Goal: Task Accomplishment & Management: Use online tool/utility

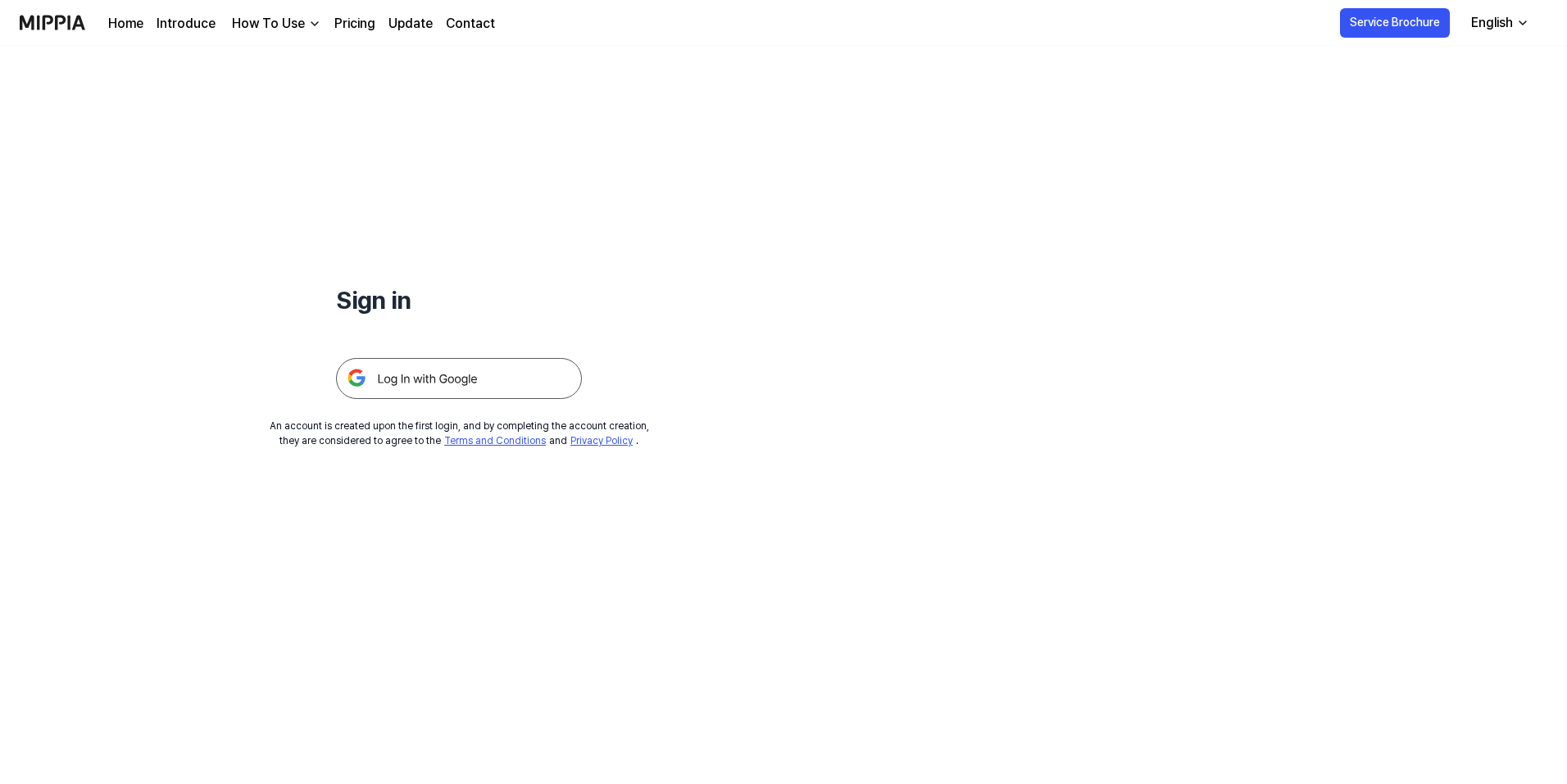
click at [448, 389] on img at bounding box center [459, 379] width 245 height 41
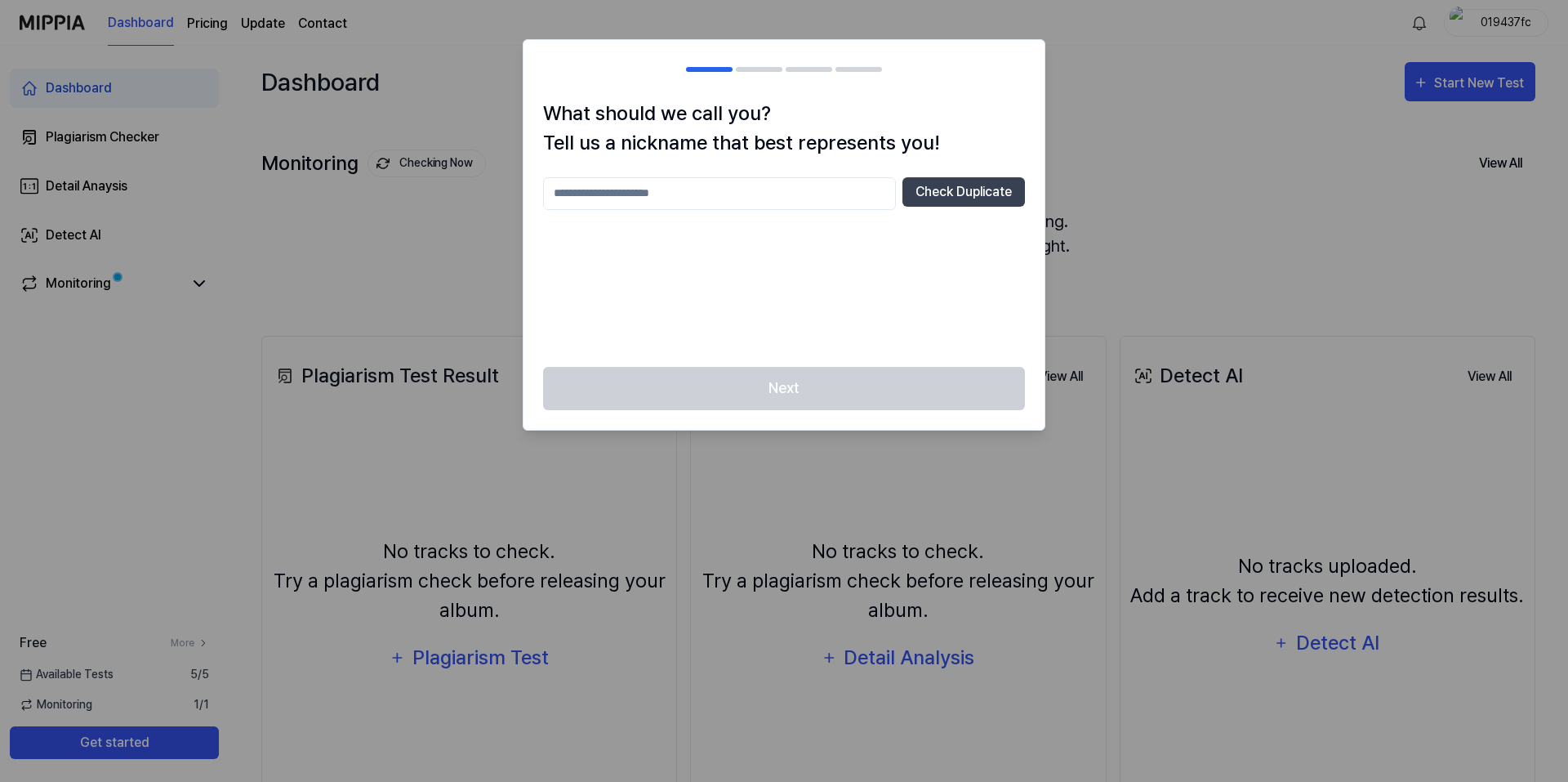
click at [625, 191] on input "text" at bounding box center [720, 193] width 353 height 33
type input "*"
type input "*********"
click at [975, 208] on div "********* Check Duplicate" at bounding box center [784, 262] width 482 height 170
click at [971, 195] on button "Check Duplicate" at bounding box center [963, 192] width 122 height 29
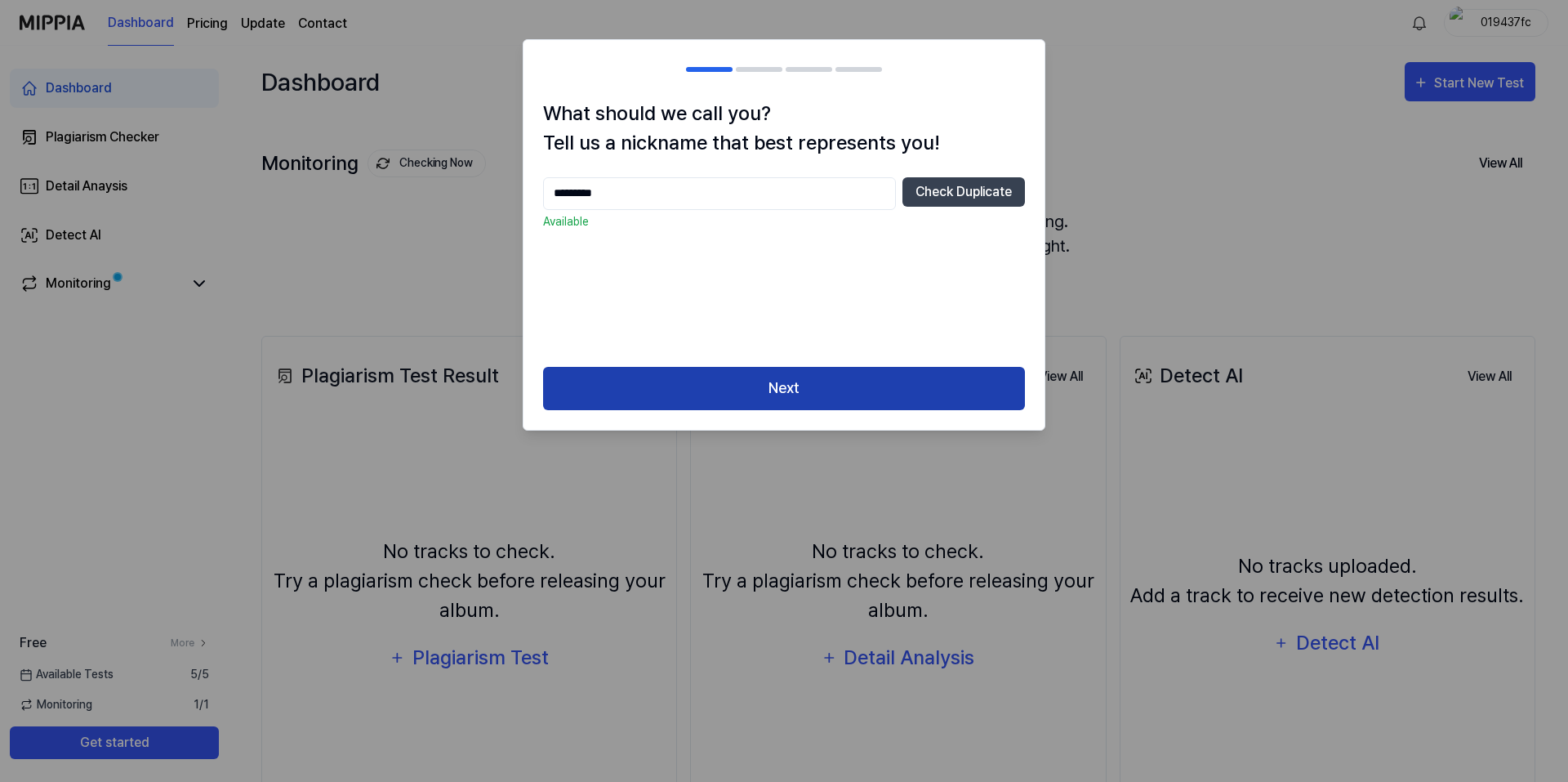
click at [882, 399] on button "Next" at bounding box center [784, 388] width 482 height 43
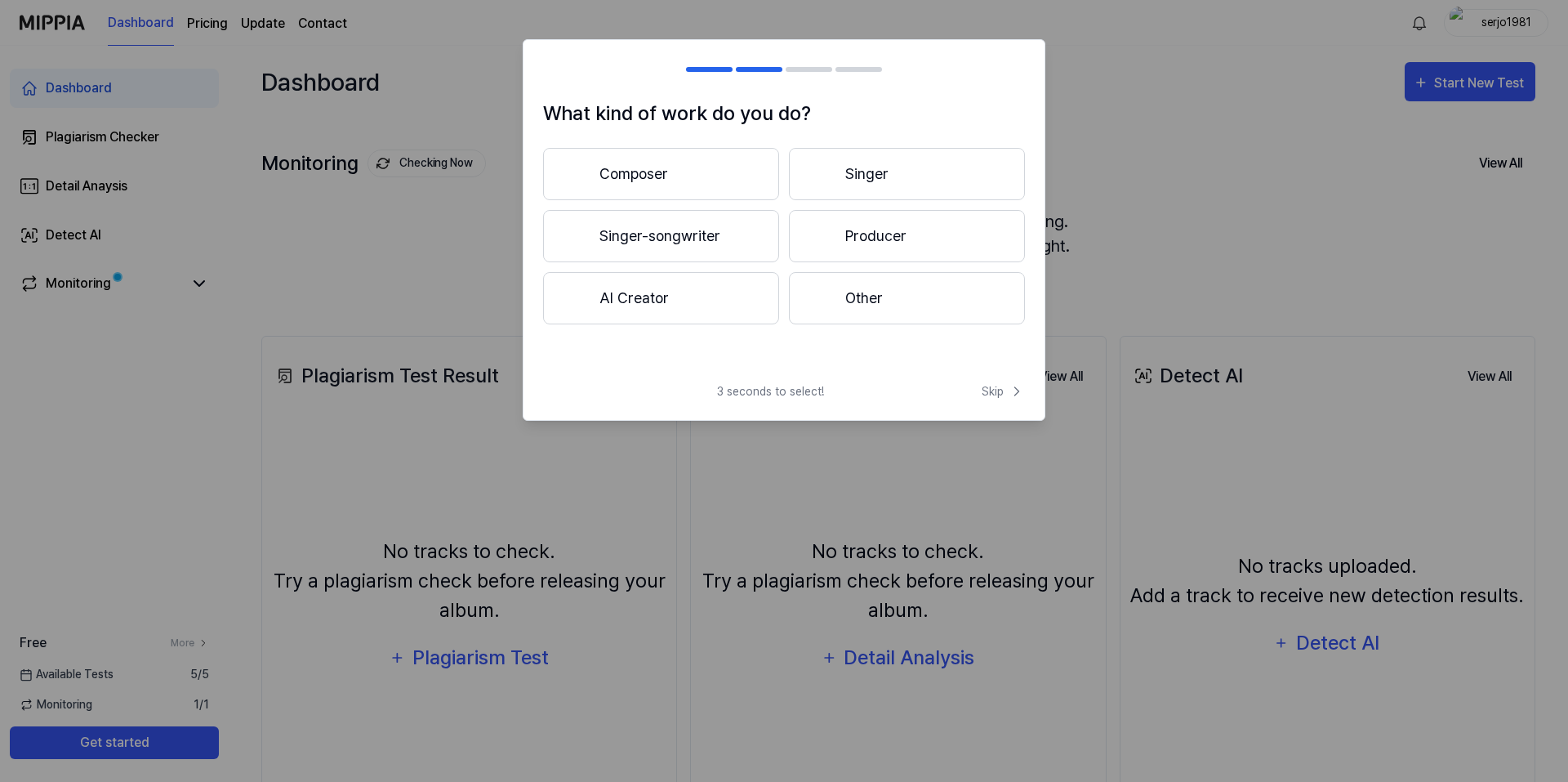
click at [664, 154] on button "Composer" at bounding box center [661, 174] width 236 height 52
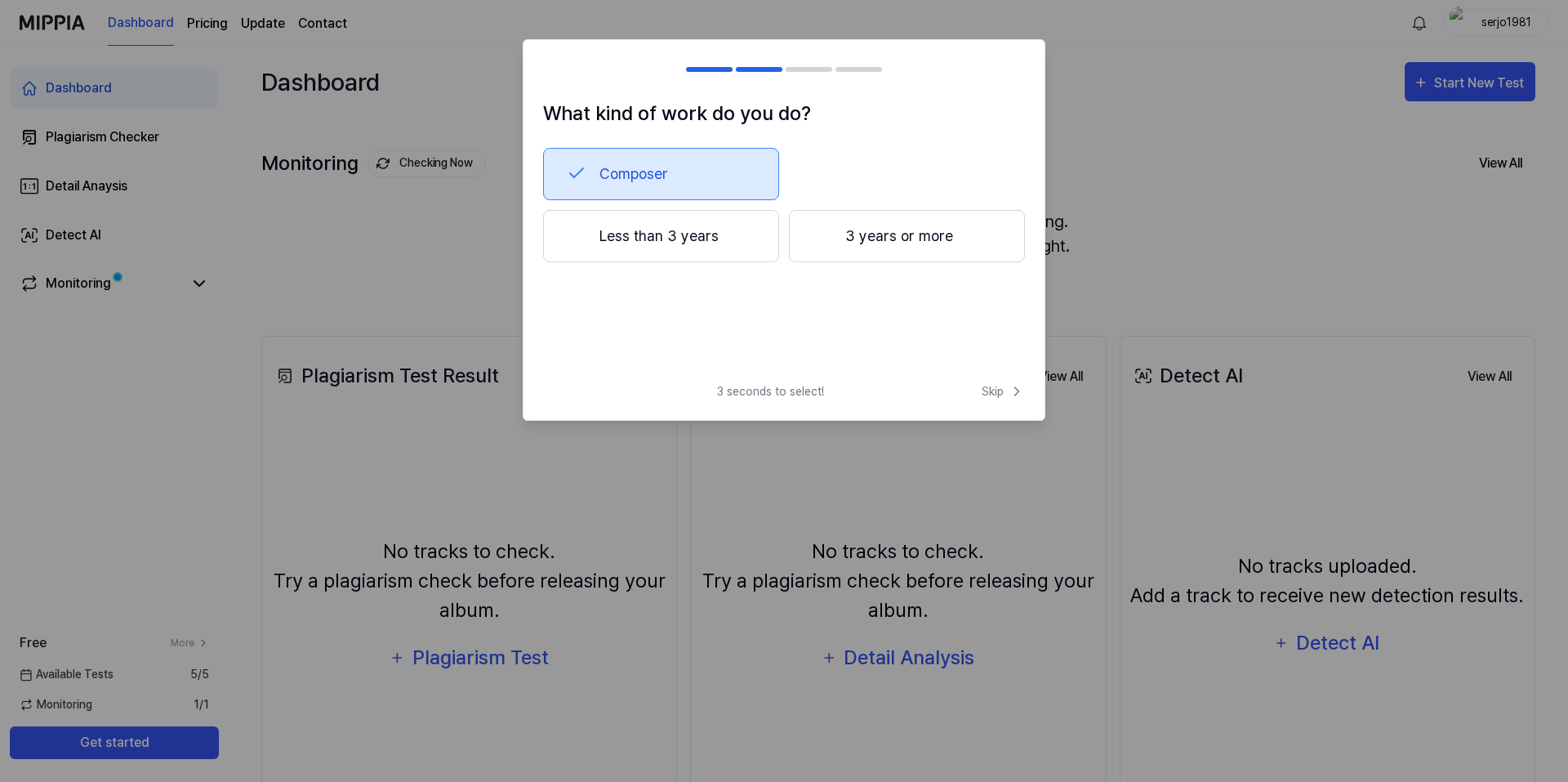
click at [652, 222] on button "Less than 3 years" at bounding box center [661, 236] width 236 height 52
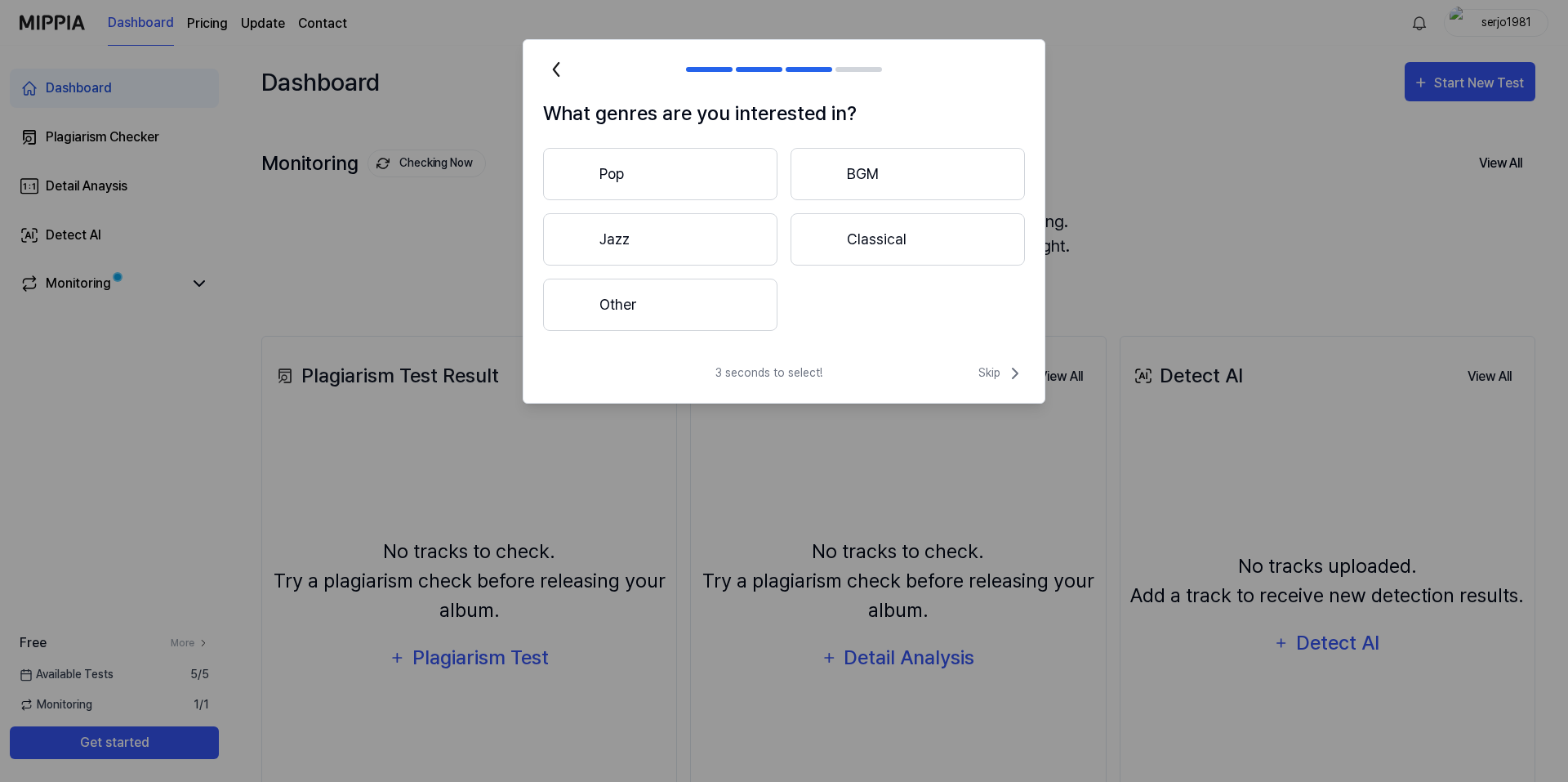
click at [719, 302] on button "Other" at bounding box center [660, 304] width 234 height 52
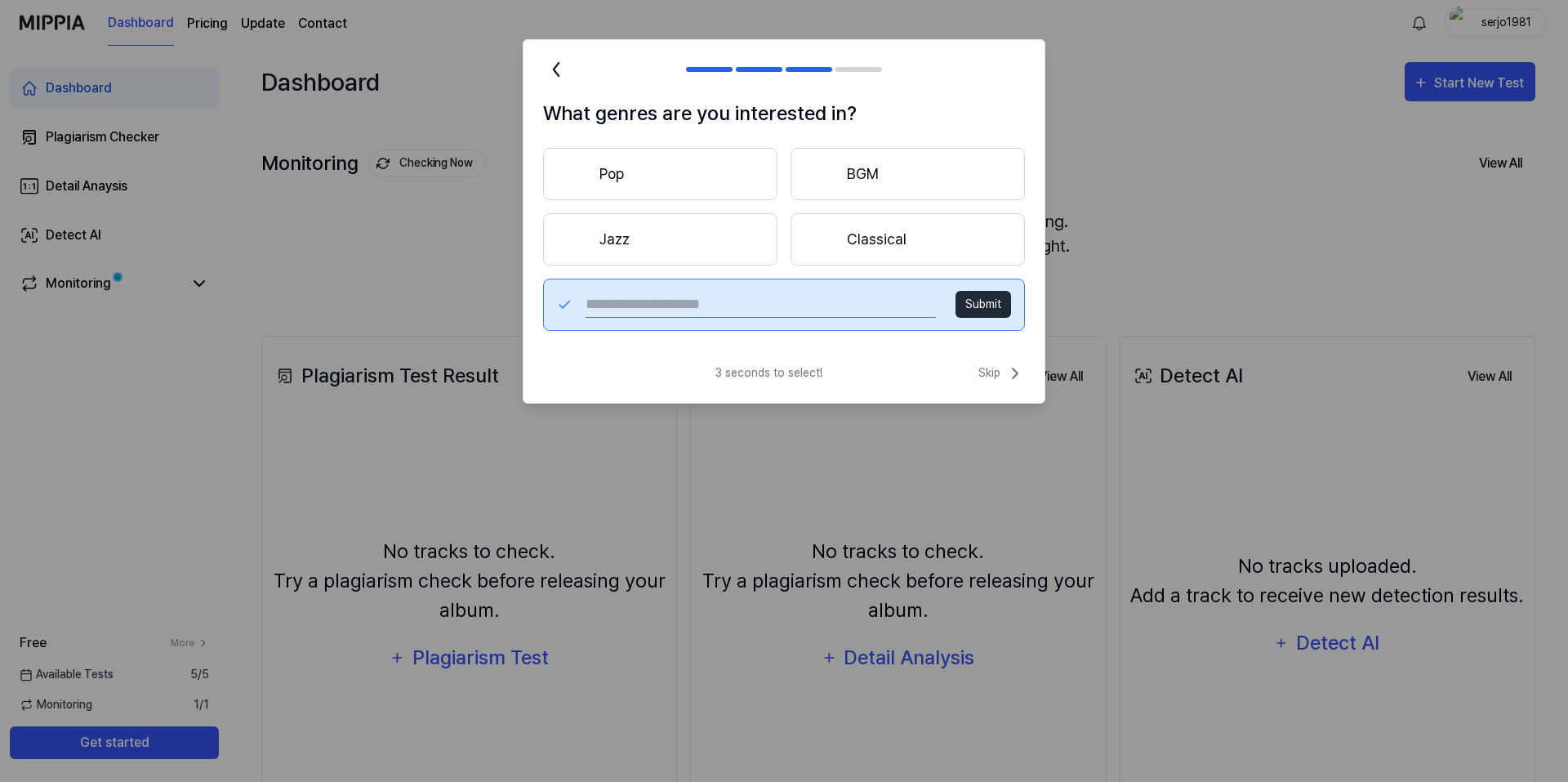
click at [747, 304] on input "text" at bounding box center [761, 304] width 350 height 26
type input "****"
click at [983, 295] on button "Submit" at bounding box center [983, 304] width 56 height 27
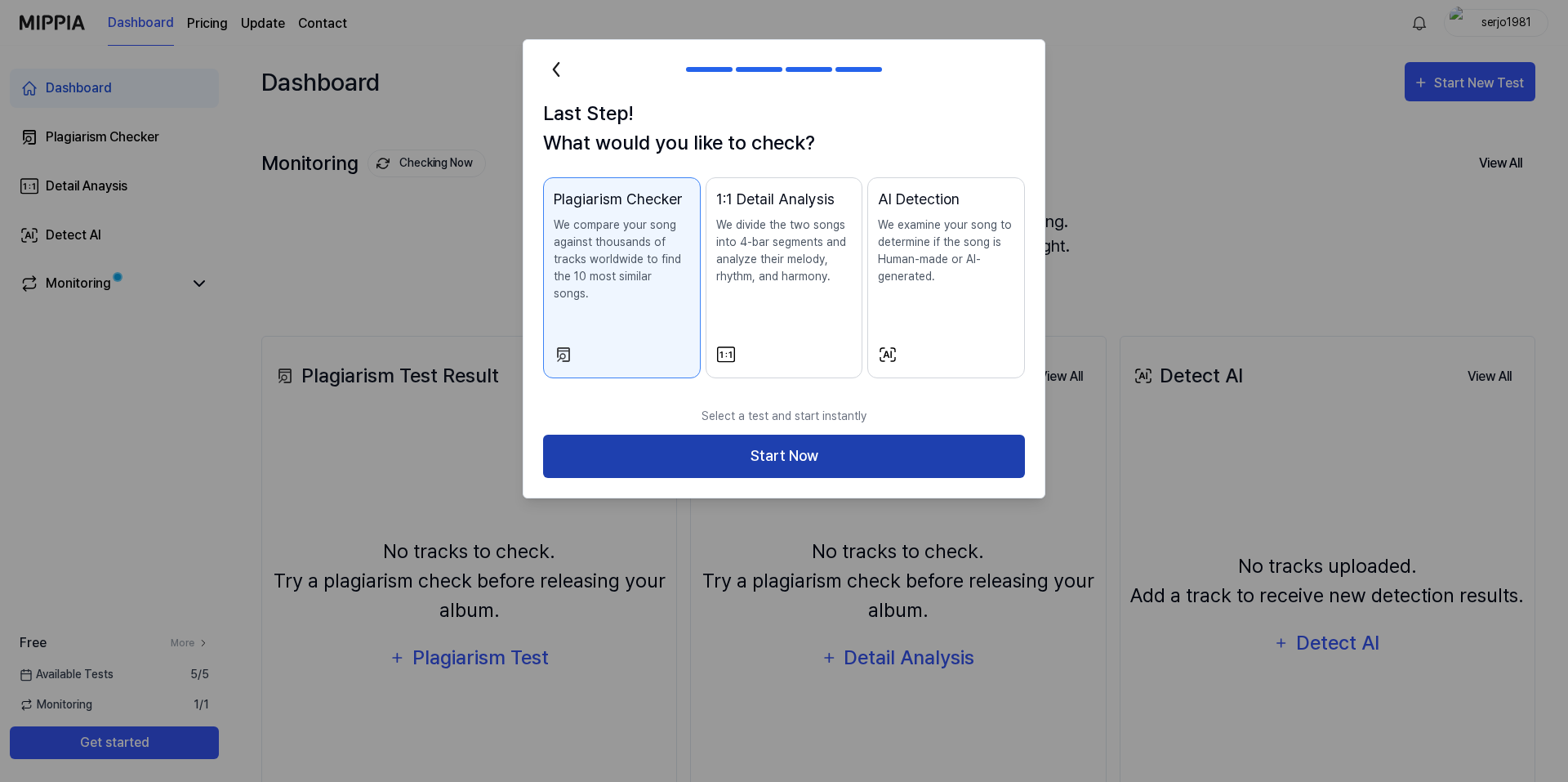
click at [871, 434] on button "Start Now" at bounding box center [784, 456] width 482 height 43
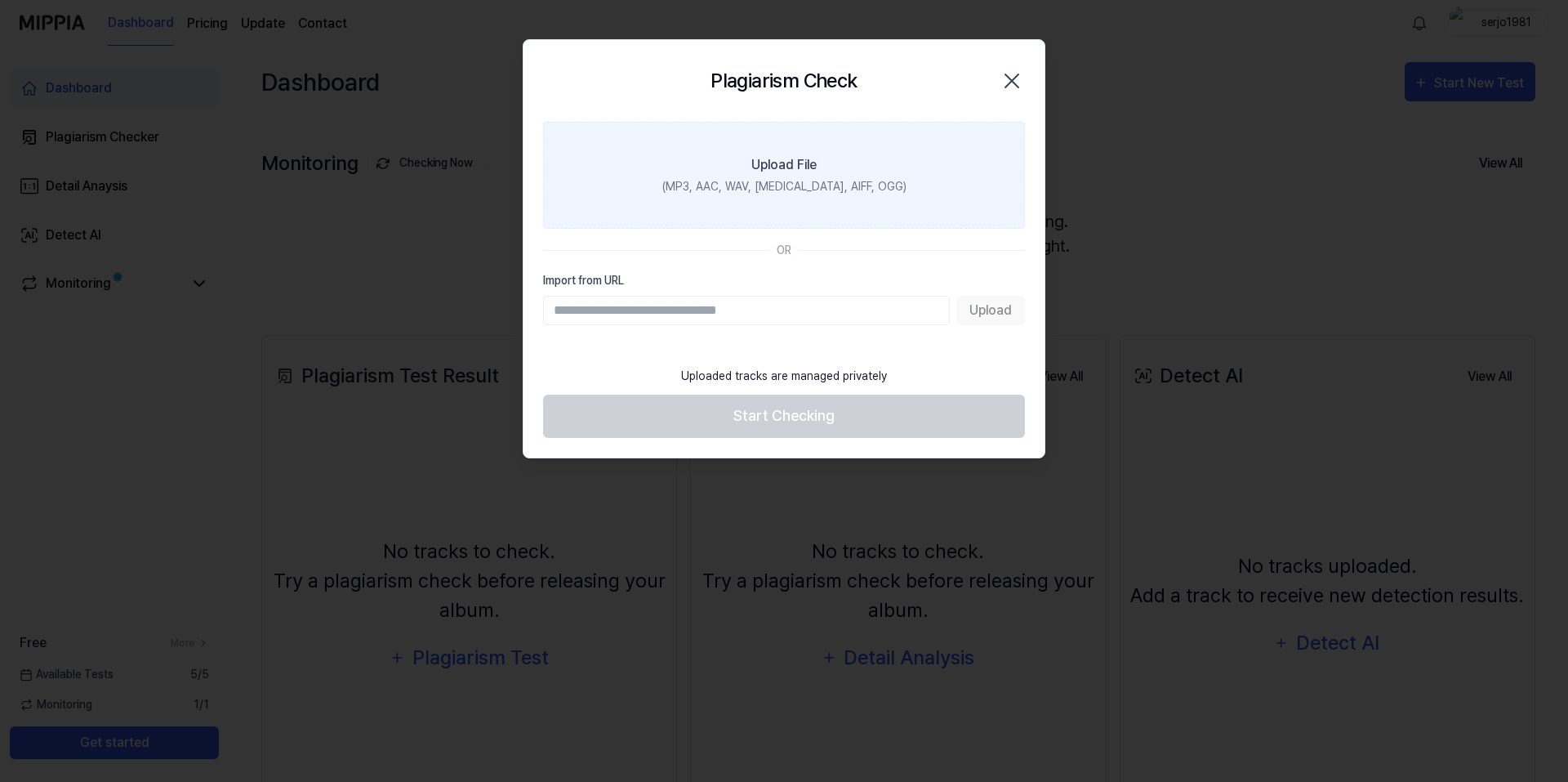
click at [791, 165] on div "Upload File" at bounding box center [784, 165] width 66 height 20
click at [0, 0] on input "Upload File (MP3, AAC, WAV, [MEDICAL_DATA], AIFF, OGG)" at bounding box center [0, 0] width 0 height 0
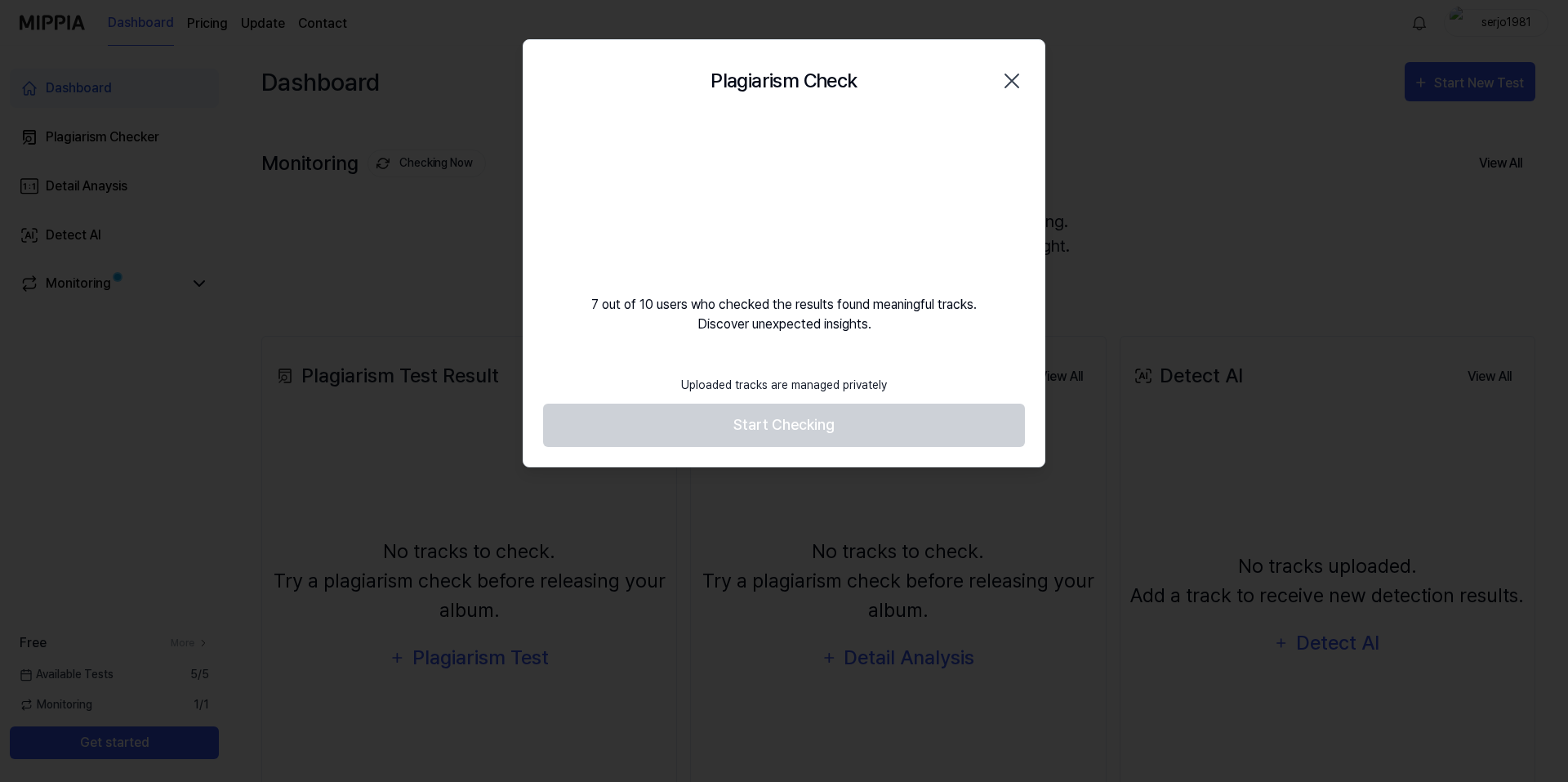
click at [1008, 82] on icon "button" at bounding box center [1011, 80] width 26 height 26
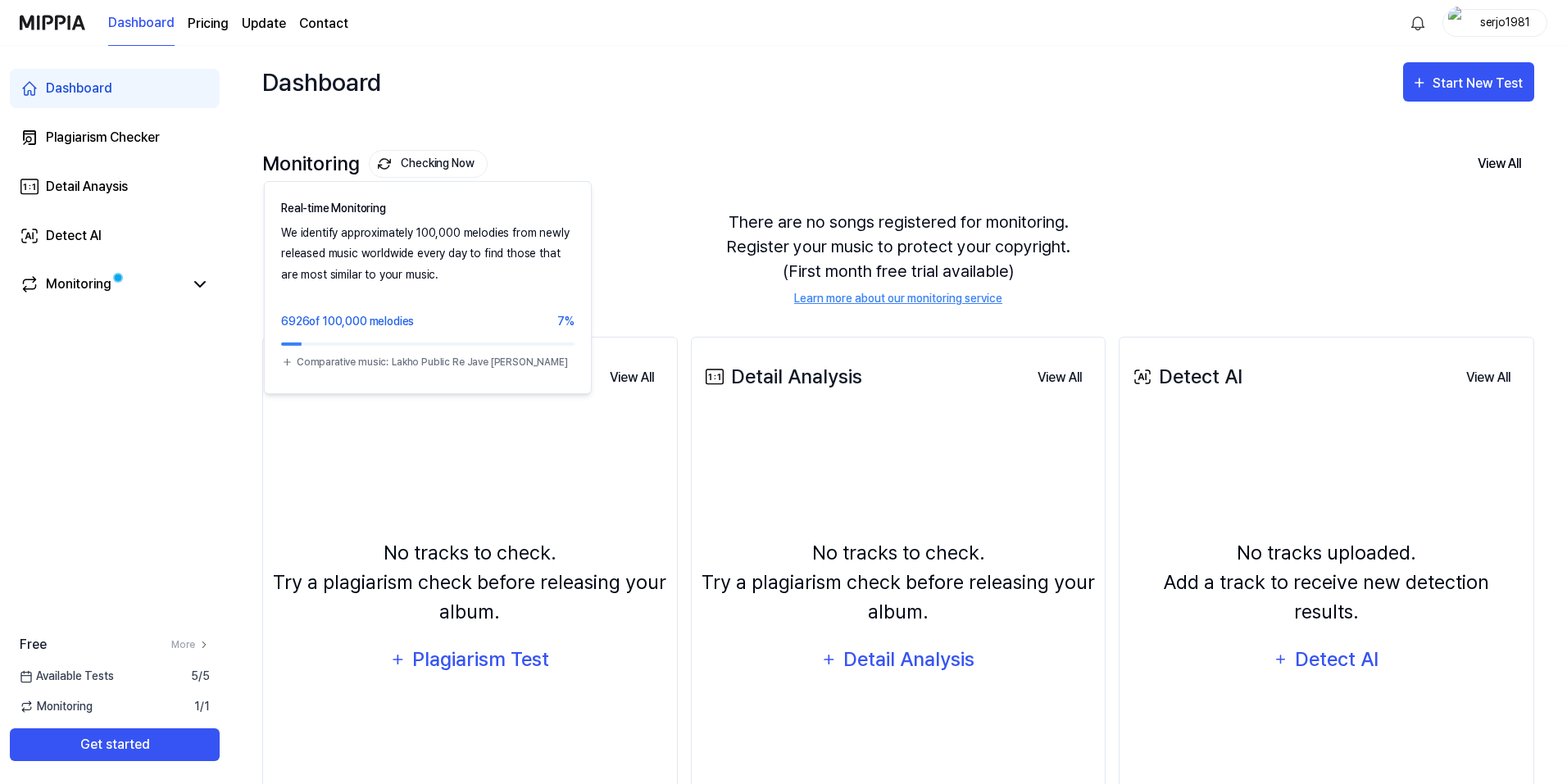
click at [430, 163] on button "Checking Now" at bounding box center [429, 164] width 119 height 28
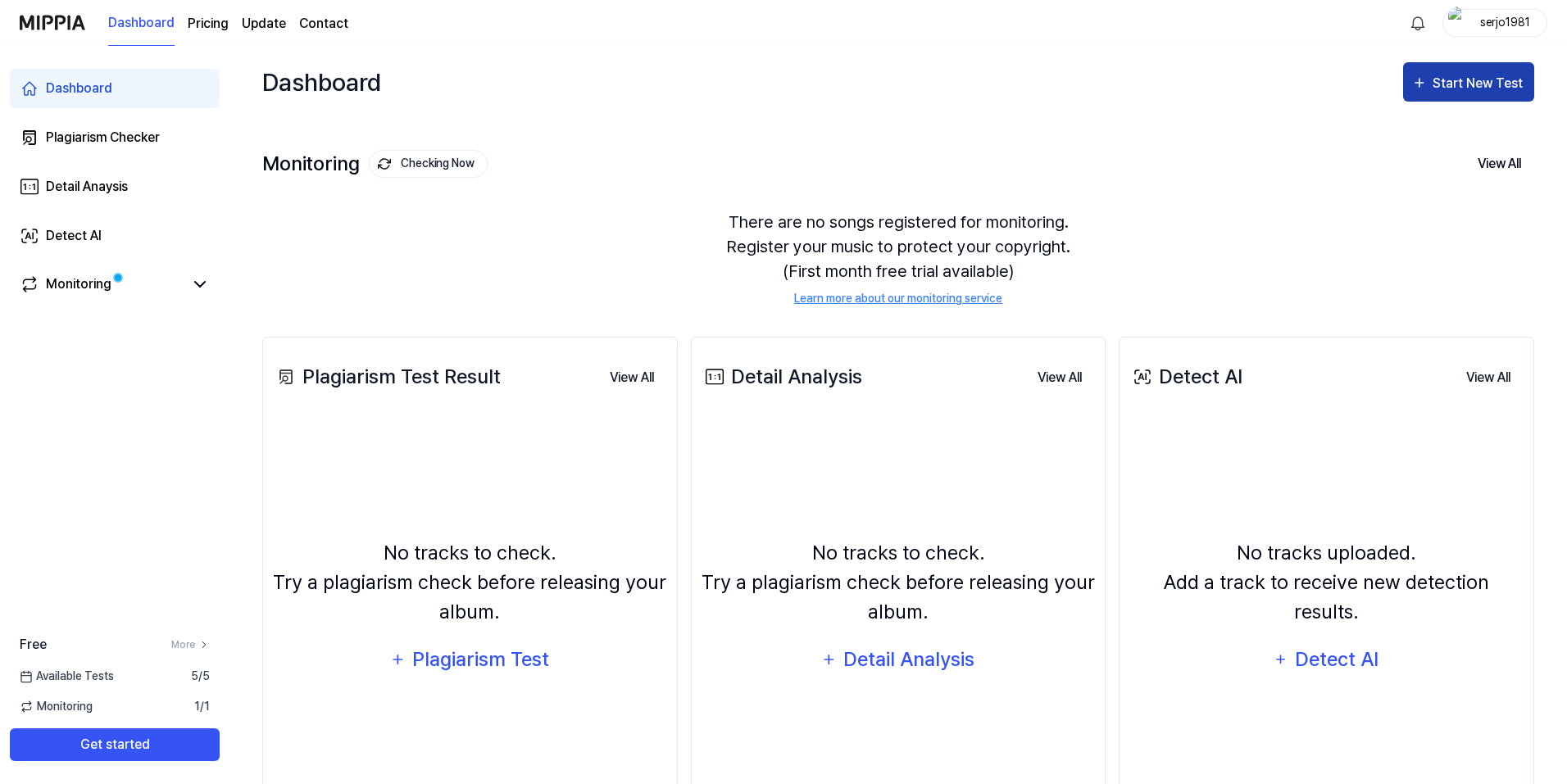
click at [1451, 76] on div "Start New Test" at bounding box center [1479, 84] width 93 height 21
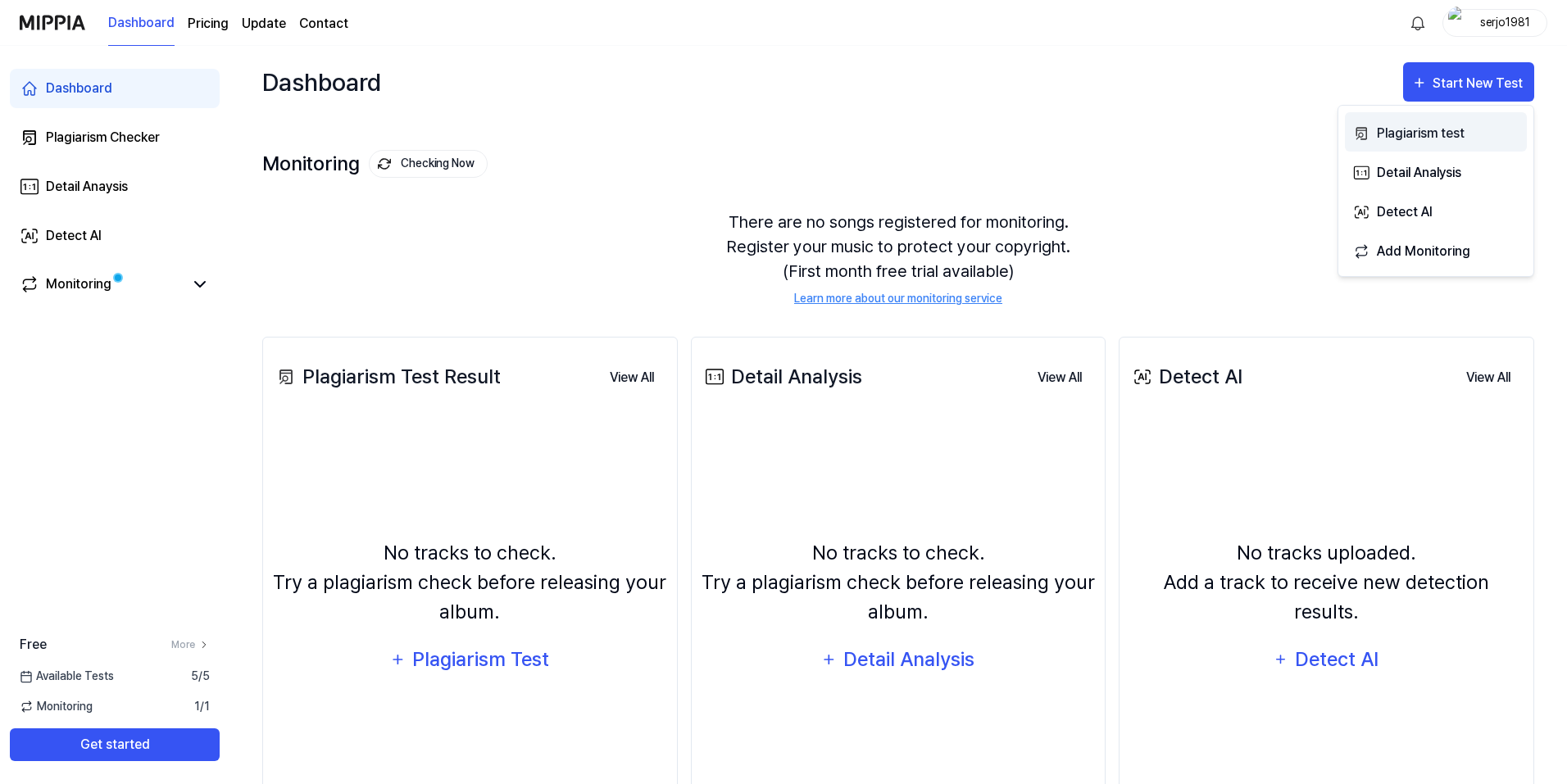
click at [1401, 137] on div "Plagiarism test" at bounding box center [1448, 133] width 142 height 21
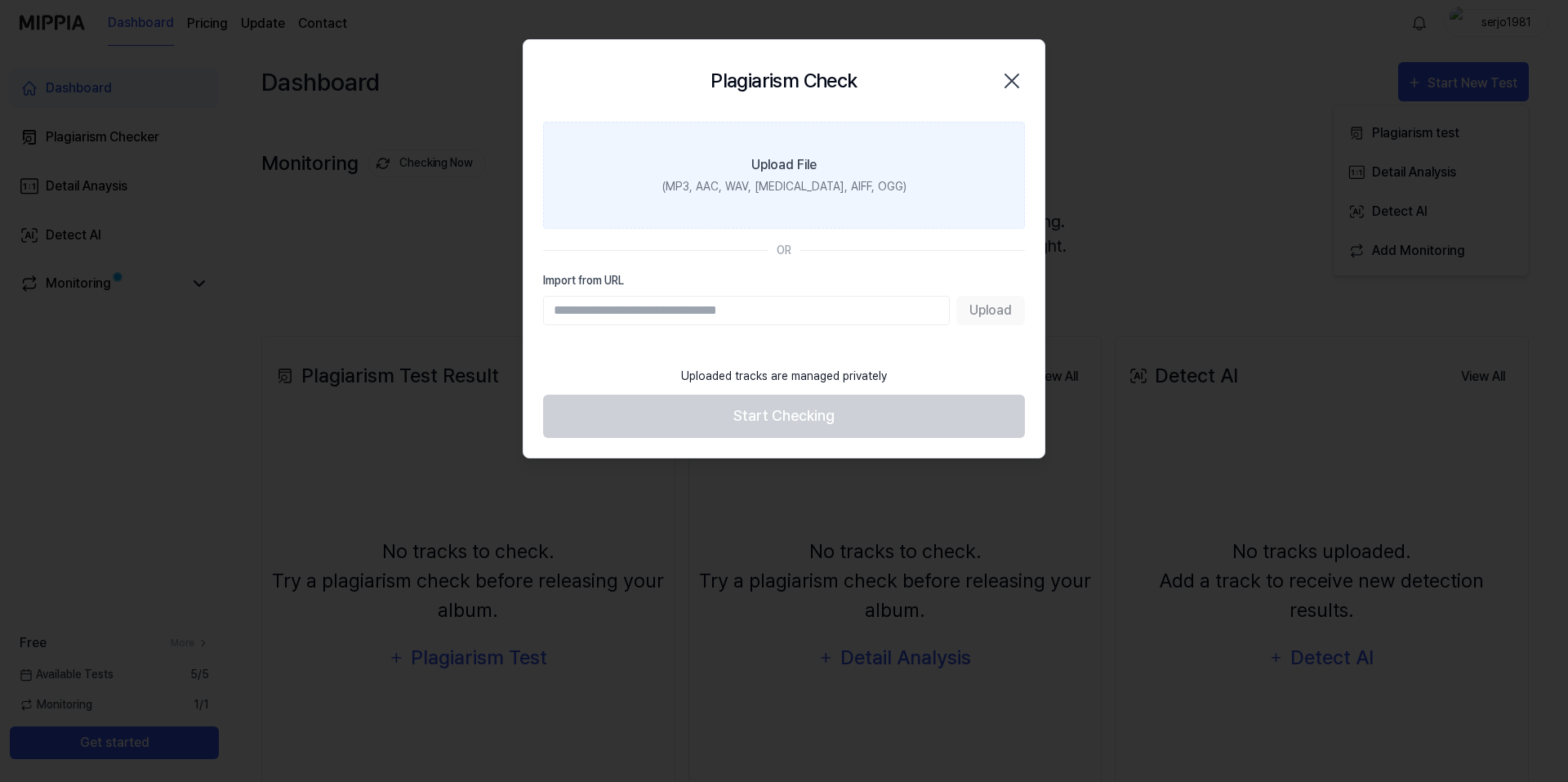
click at [795, 188] on div "(MP3, AAC, WAV, [MEDICAL_DATA], AIFF, OGG)" at bounding box center [784, 186] width 244 height 17
click at [0, 0] on input "Upload File (MP3, AAC, WAV, [MEDICAL_DATA], AIFF, OGG)" at bounding box center [0, 0] width 0 height 0
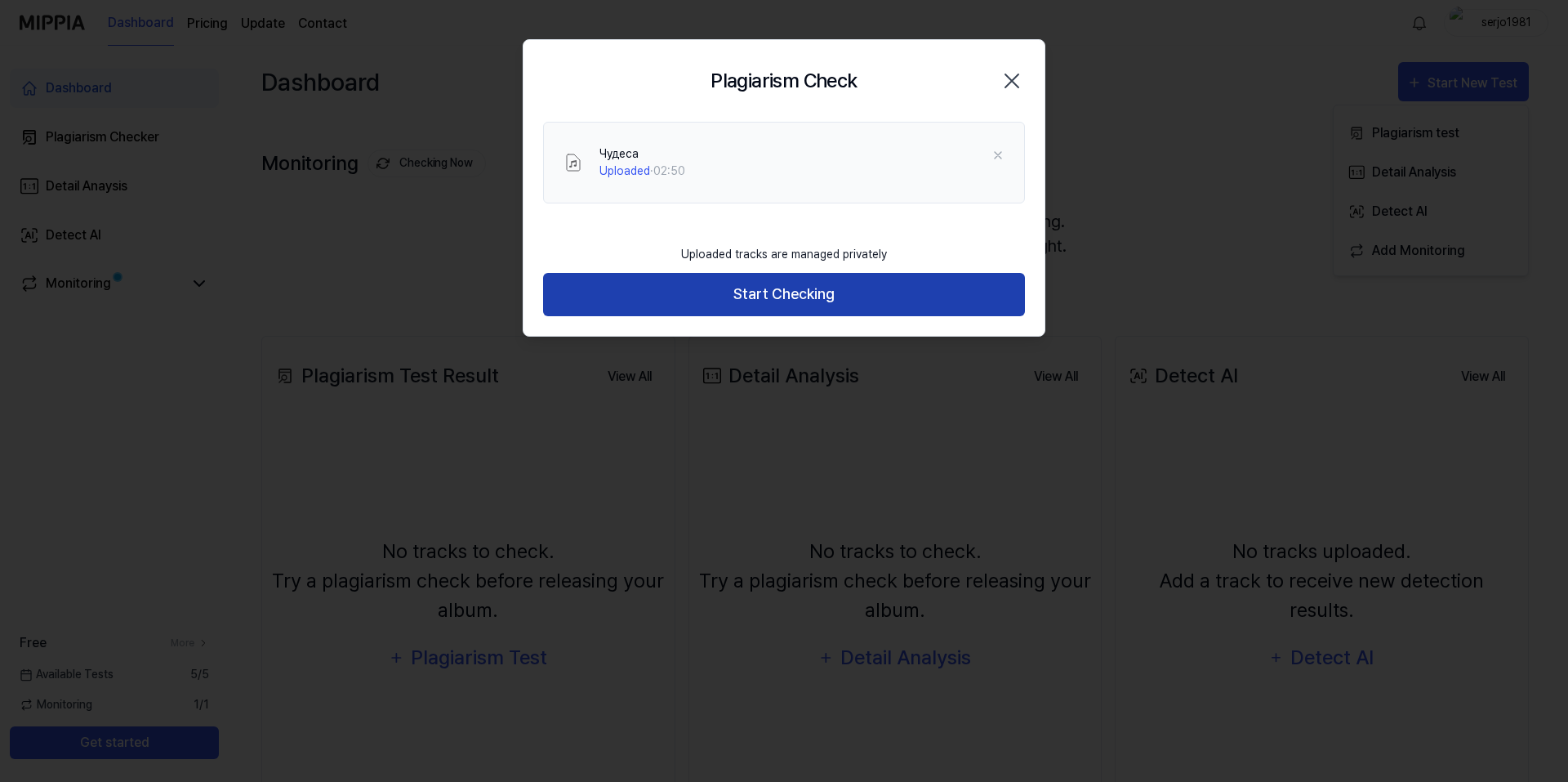
click at [876, 291] on button "Start Checking" at bounding box center [784, 294] width 482 height 43
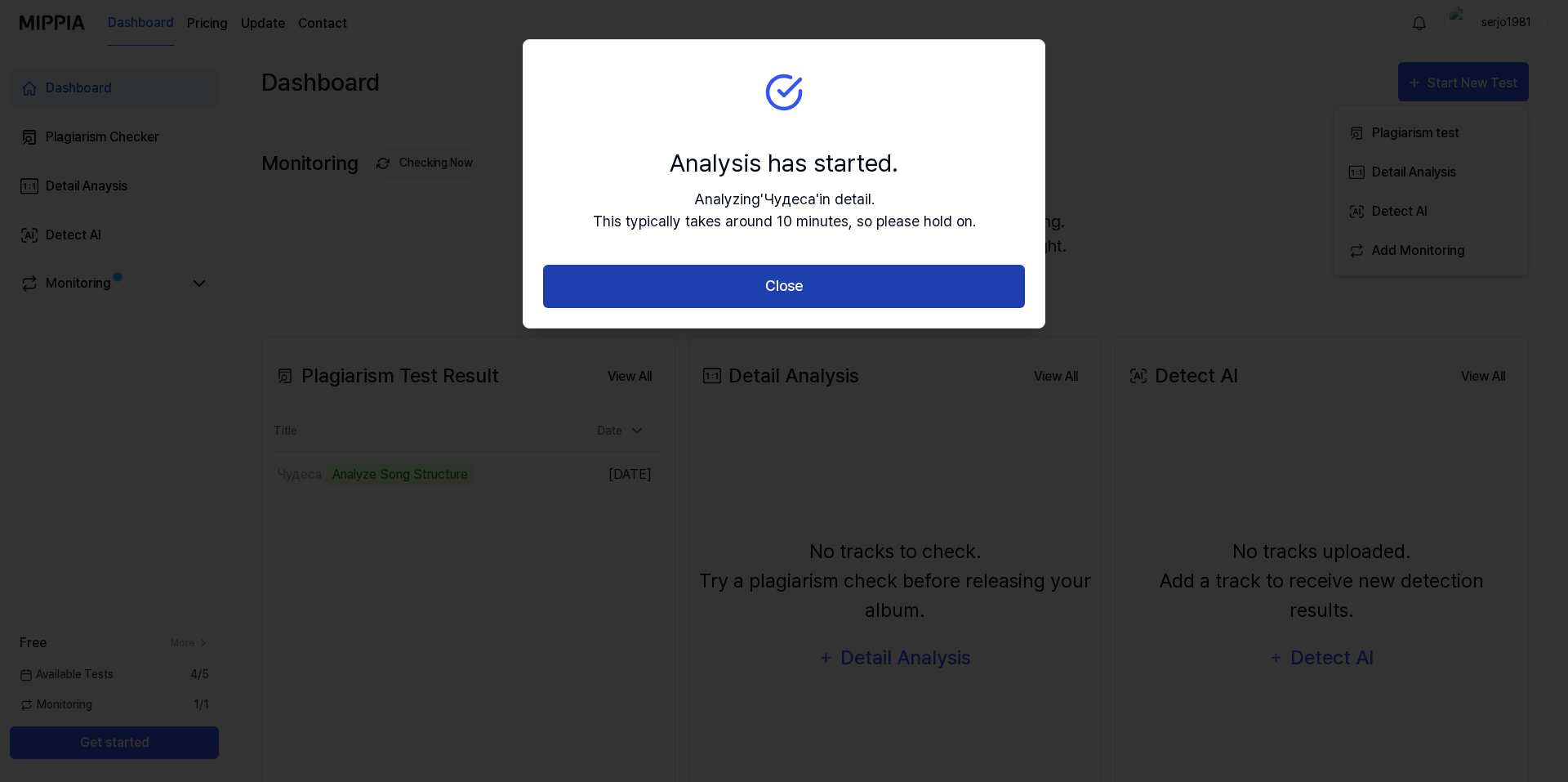
click at [794, 288] on button "Close" at bounding box center [784, 286] width 482 height 43
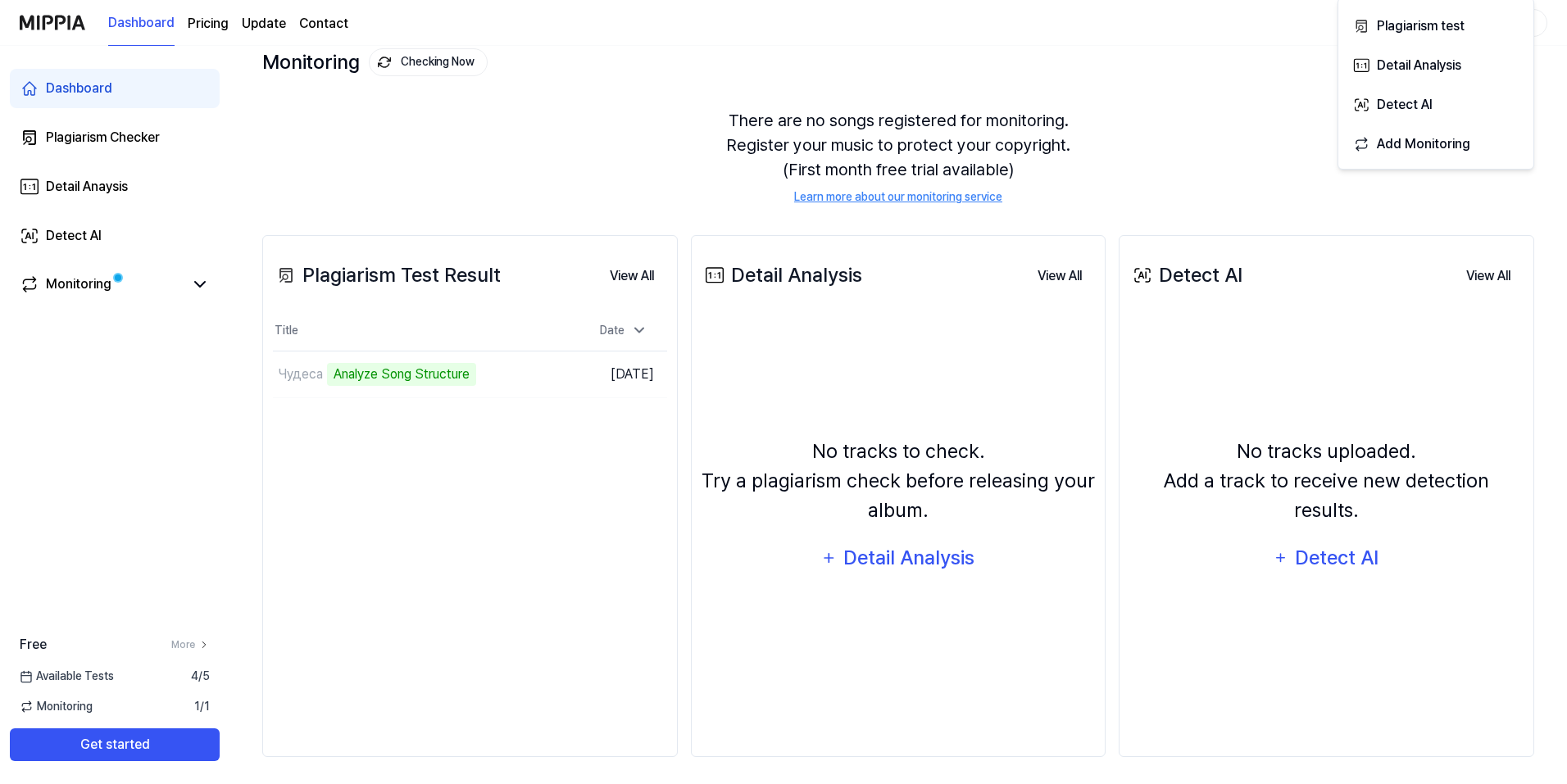
scroll to position [108, 0]
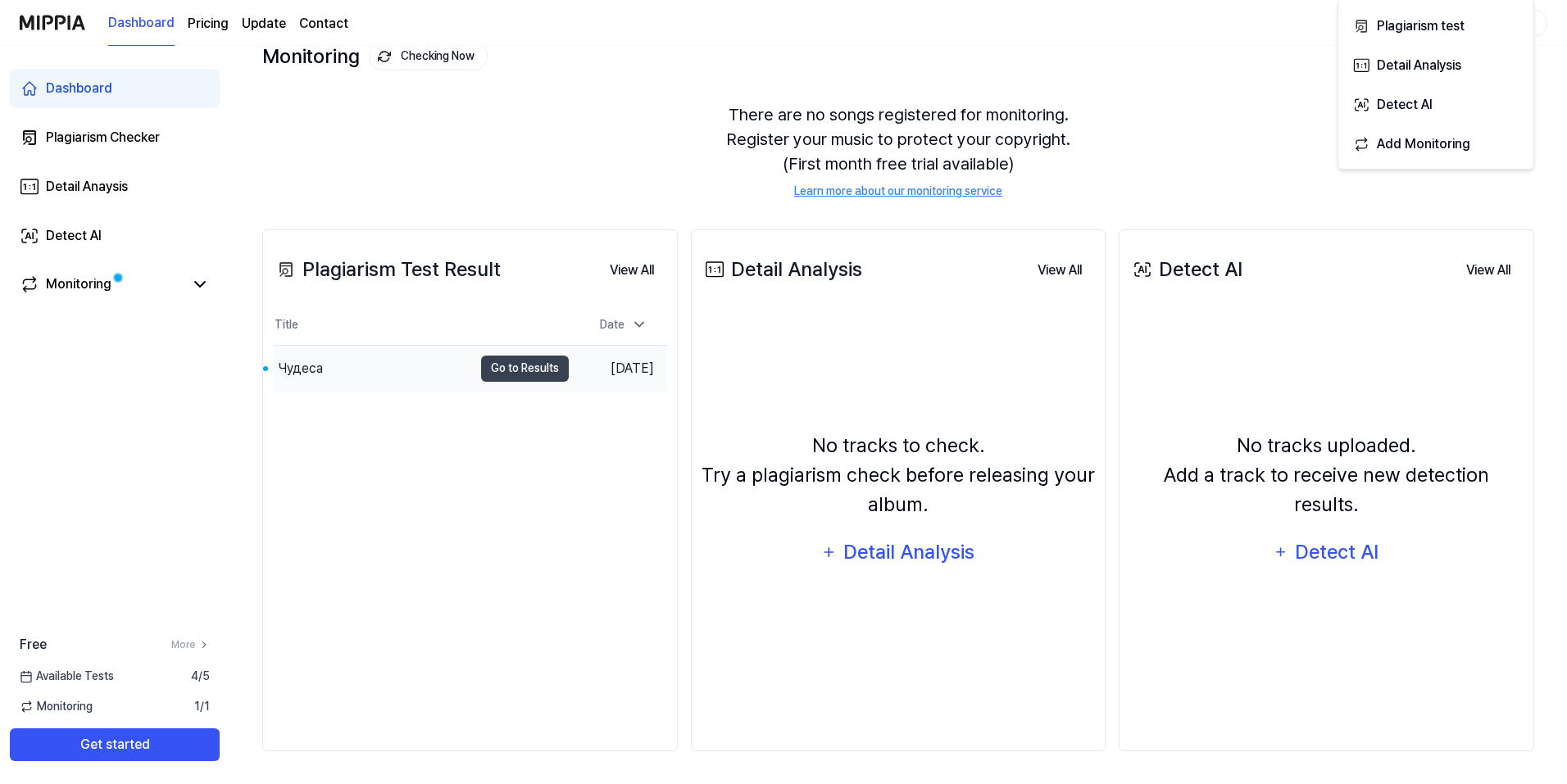
click at [336, 363] on div "Чудеса" at bounding box center [373, 369] width 200 height 46
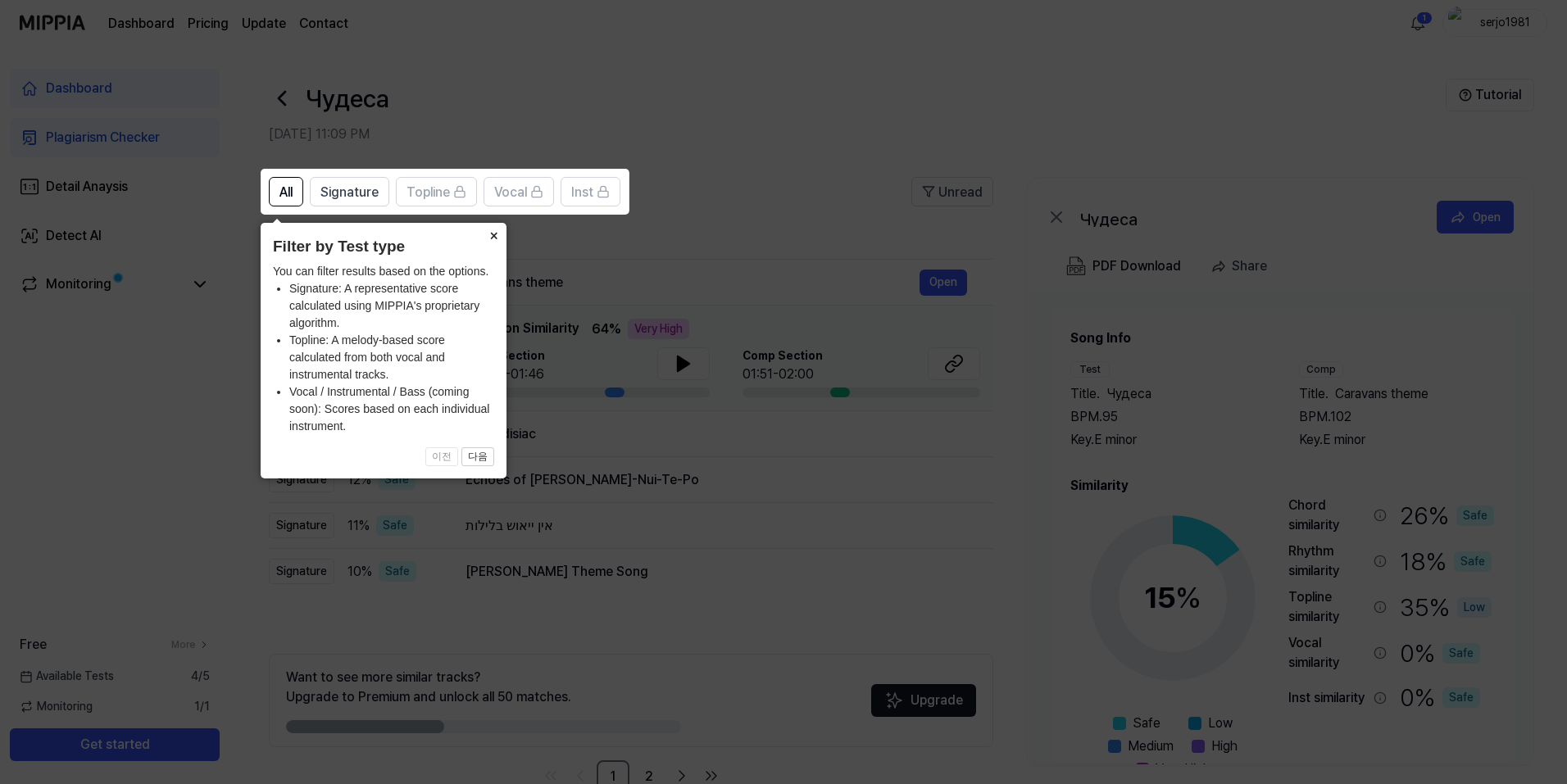
click at [490, 236] on button "×" at bounding box center [493, 235] width 26 height 23
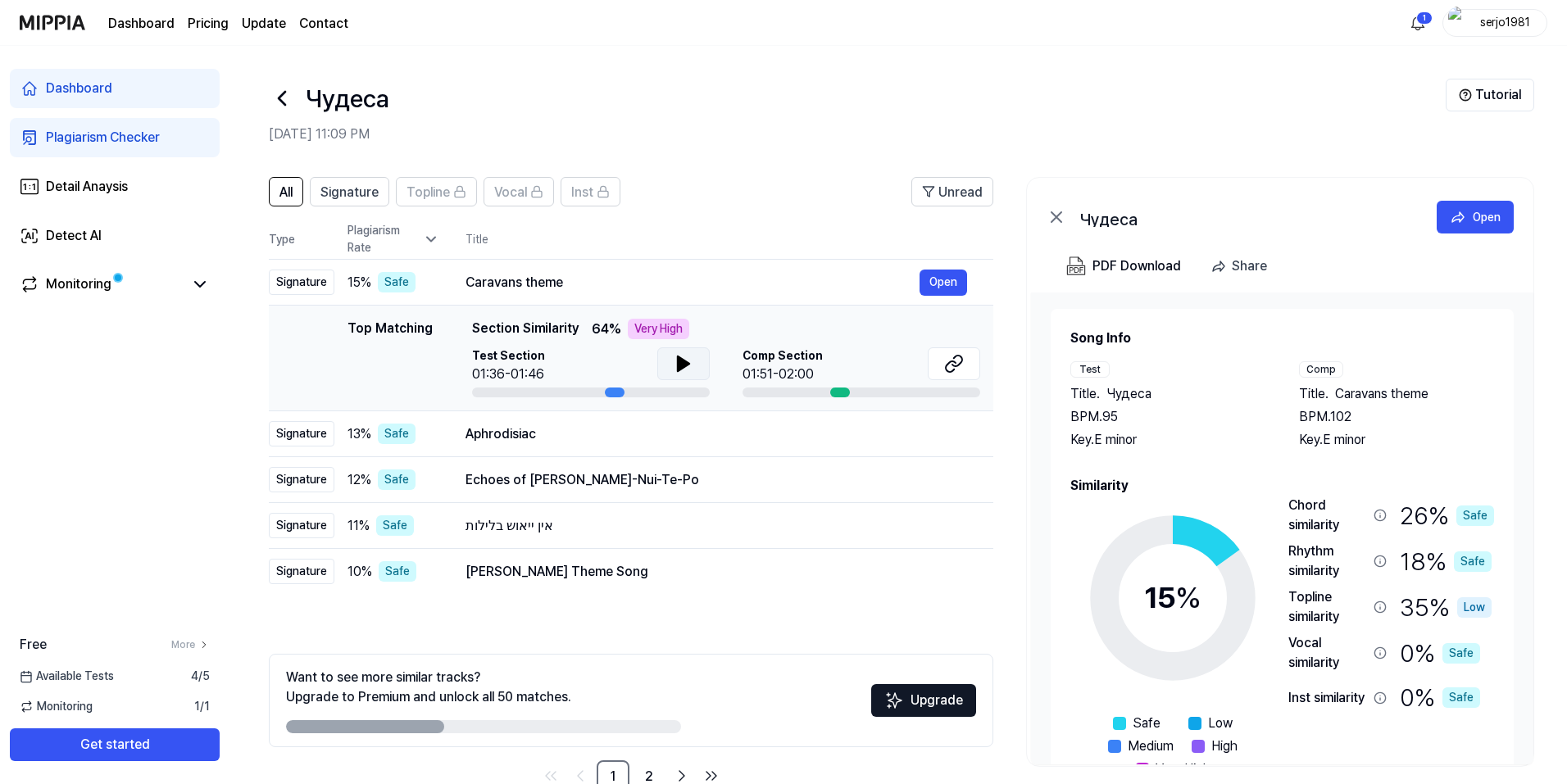
click at [693, 370] on button at bounding box center [683, 364] width 52 height 33
click at [686, 361] on icon at bounding box center [687, 364] width 4 height 13
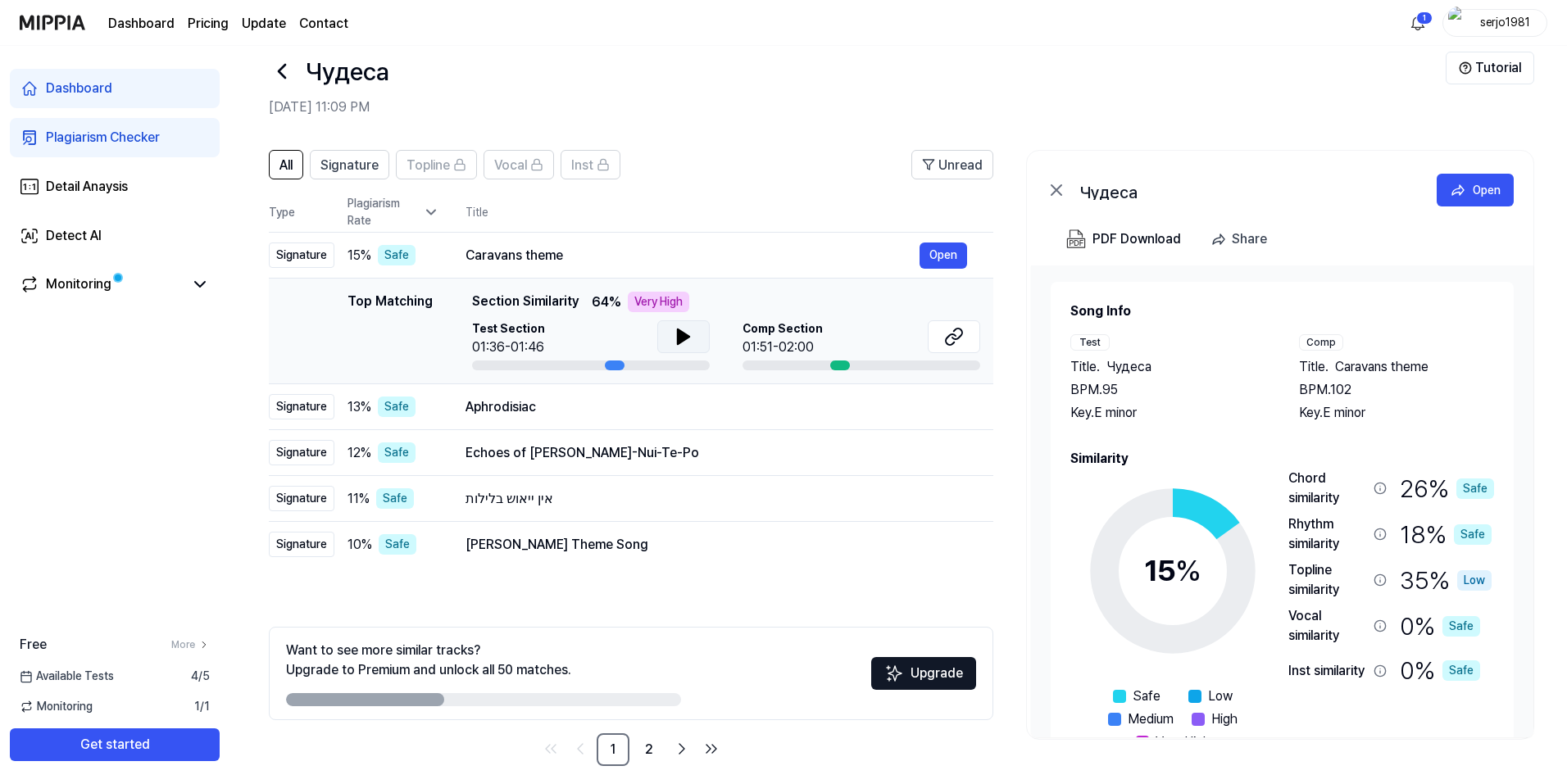
scroll to position [42, 0]
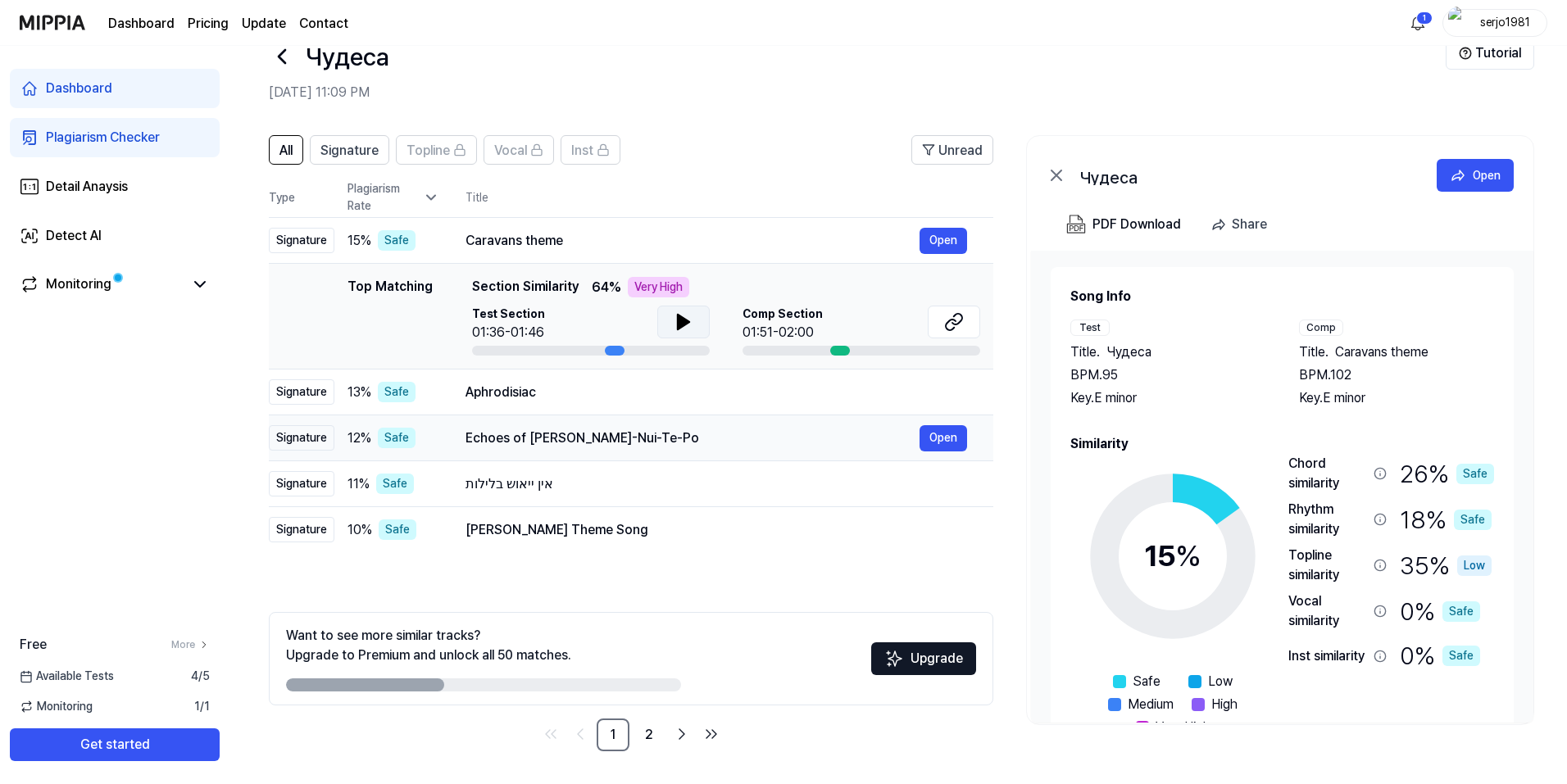
click at [674, 406] on td "Aphrodisiac Open" at bounding box center [716, 393] width 554 height 46
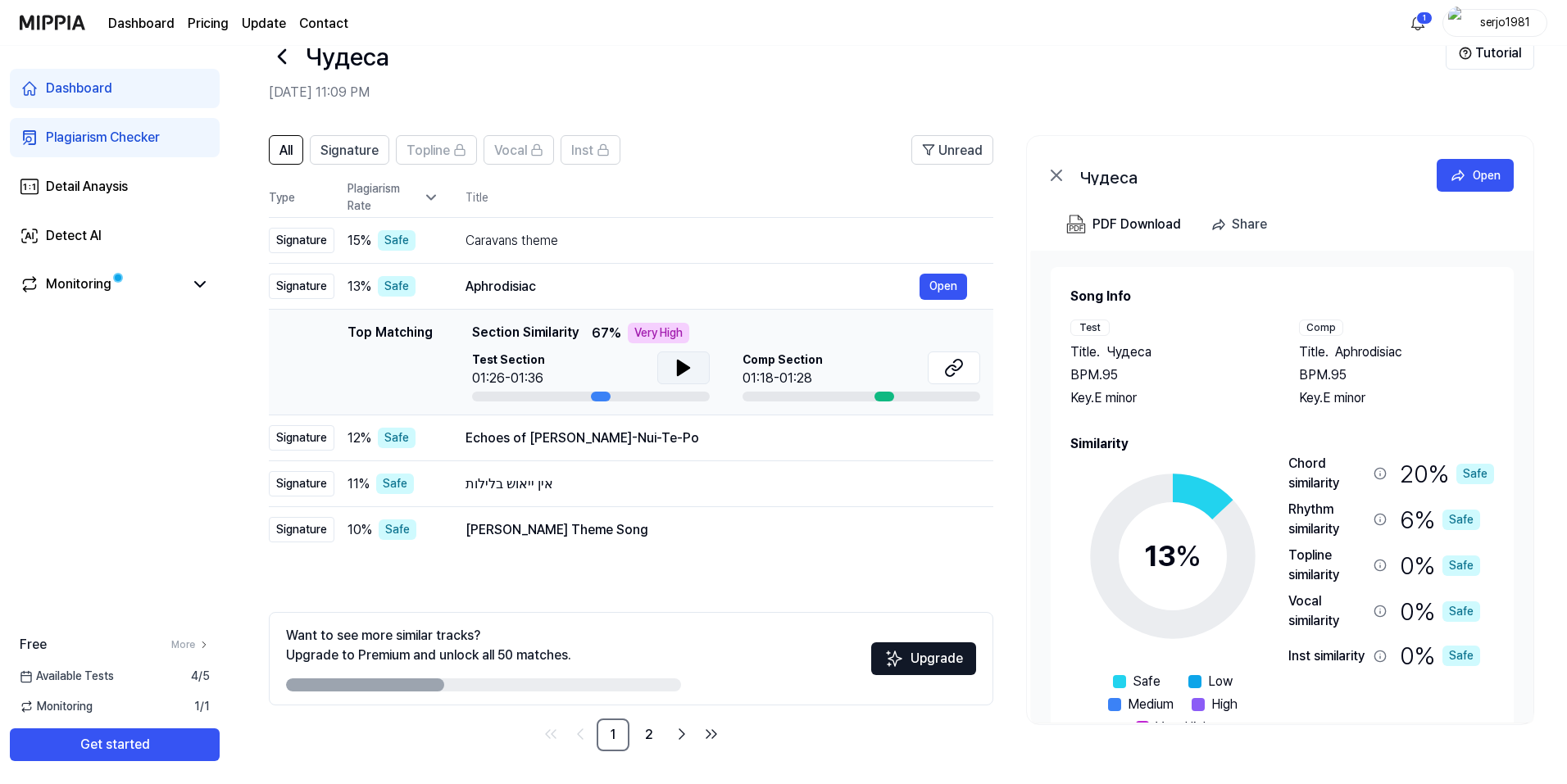
click at [684, 371] on icon at bounding box center [683, 367] width 12 height 15
click at [685, 371] on icon at bounding box center [687, 367] width 4 height 13
